Goal: Task Accomplishment & Management: Manage account settings

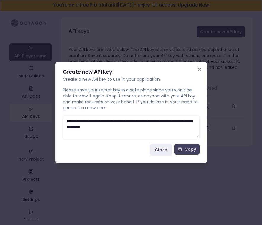
click at [200, 67] on icon "button" at bounding box center [199, 69] width 5 height 5
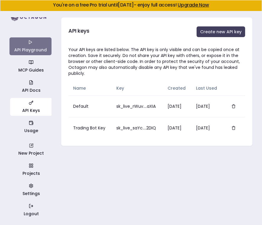
scroll to position [6, 0]
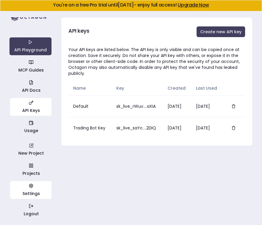
click at [33, 193] on link "Settings" at bounding box center [31, 190] width 42 height 18
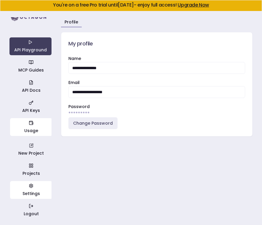
scroll to position [6, 0]
click at [37, 129] on link "Usage" at bounding box center [31, 127] width 42 height 18
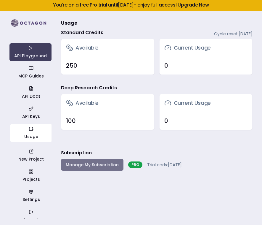
click at [97, 163] on button "Manage My Subscription" at bounding box center [92, 165] width 63 height 12
click at [100, 164] on button "Manage My Subscription" at bounding box center [92, 165] width 63 height 12
